Goal: Transaction & Acquisition: Subscribe to service/newsletter

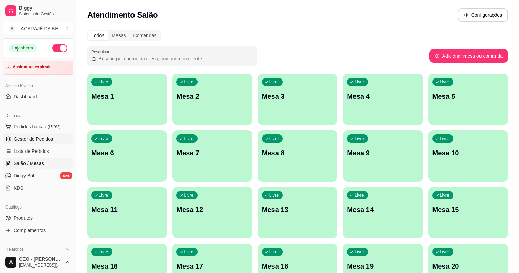
click at [37, 136] on span "Gestor de Pedidos" at bounding box center [34, 138] width 40 height 7
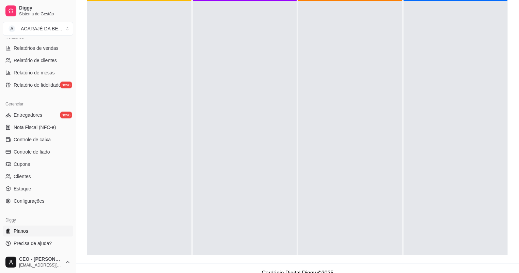
scroll to position [104, 0]
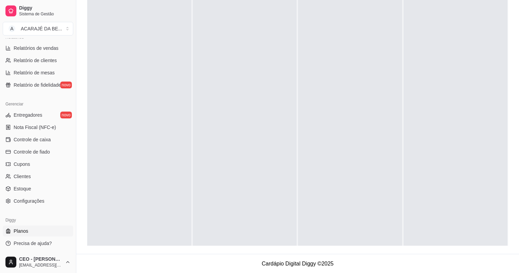
click at [44, 225] on link "Planos" at bounding box center [38, 230] width 71 height 11
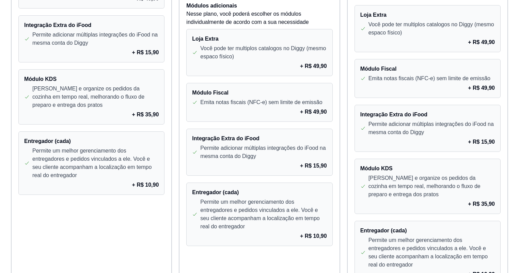
scroll to position [623, 0]
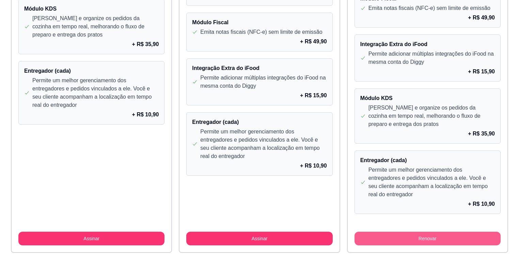
click at [443, 234] on button "Renovar" at bounding box center [428, 238] width 146 height 14
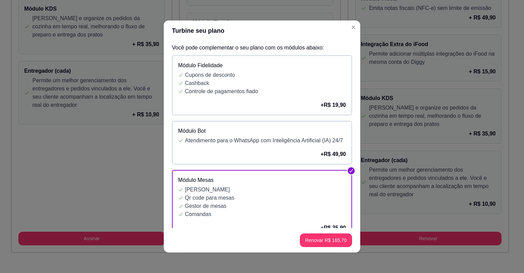
click at [416, 186] on div "Turbine seu plano Você pode complementar o seu plano com os módulos abaixo: Mód…" at bounding box center [262, 136] width 524 height 273
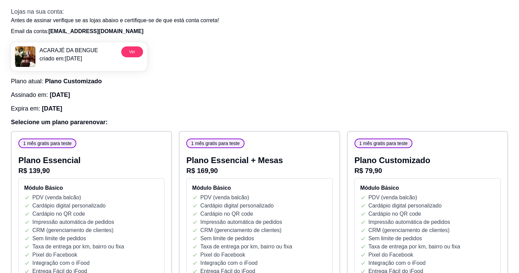
scroll to position [0, 0]
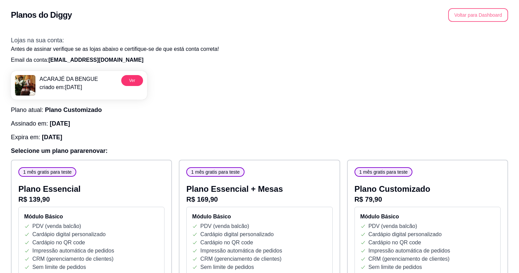
click at [470, 13] on button "Voltar para Dashboard" at bounding box center [479, 15] width 60 height 14
